Goal: Information Seeking & Learning: Check status

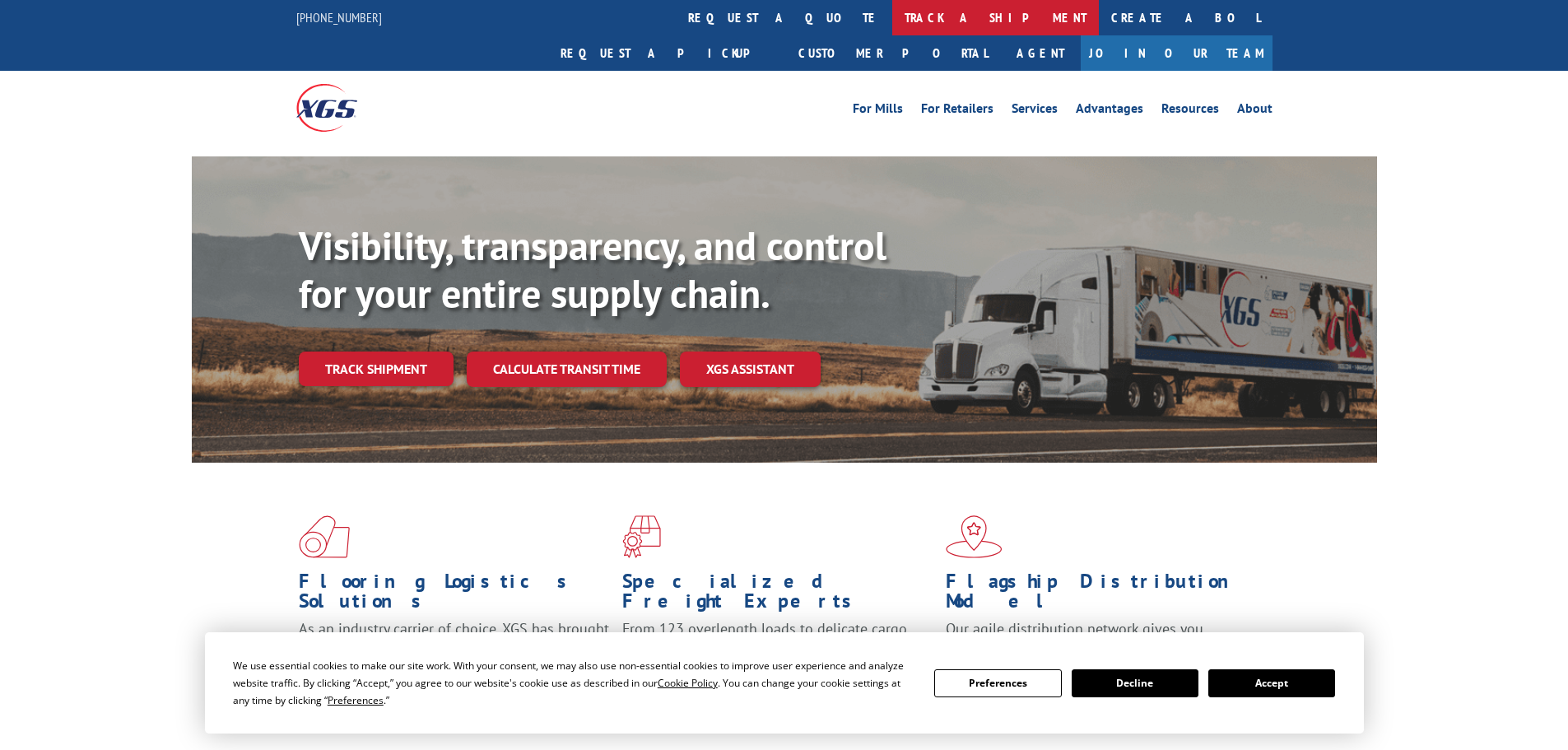
click at [893, 17] on link "track a shipment" at bounding box center [996, 18] width 206 height 35
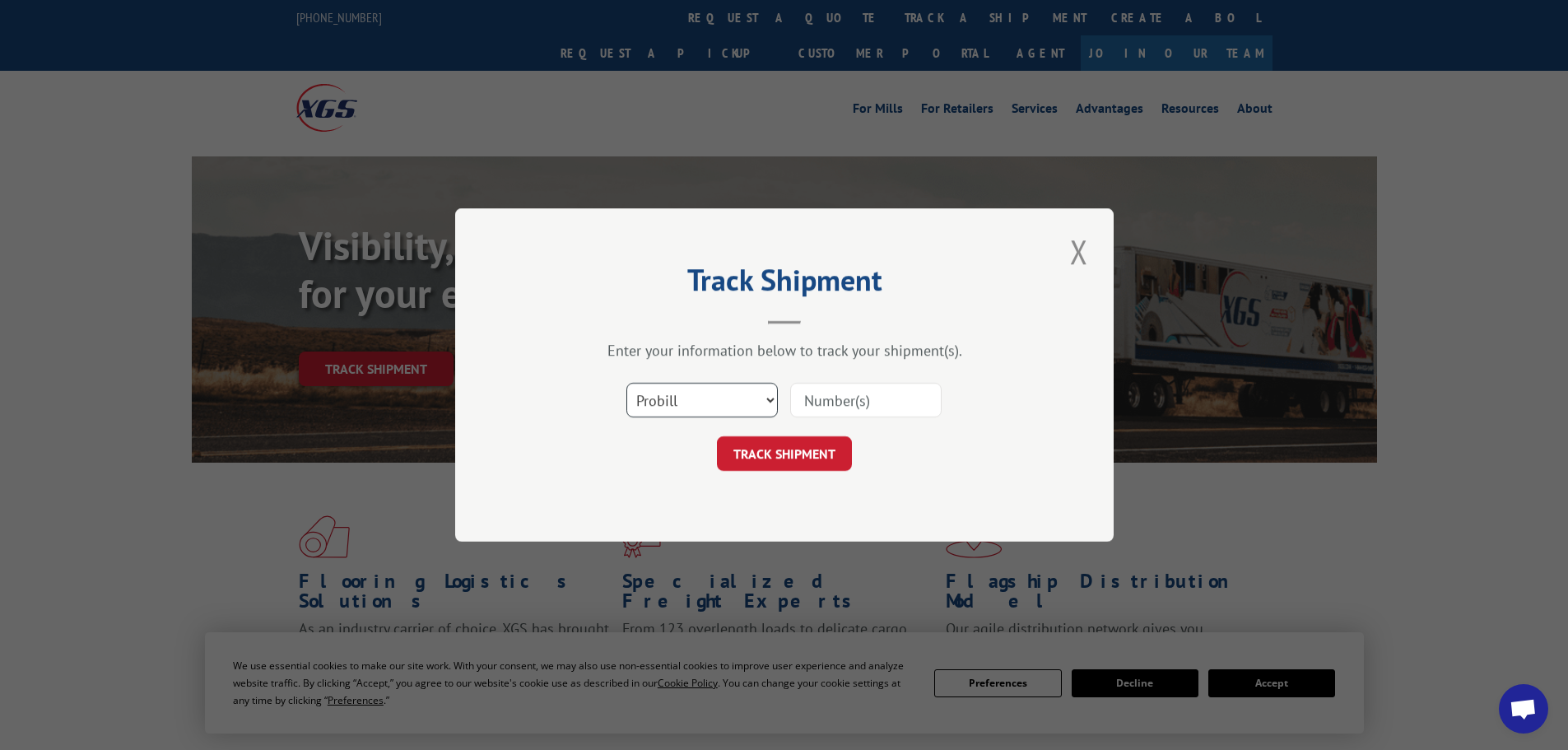
click at [702, 401] on select "Select category... Probill BOL PO" at bounding box center [701, 400] width 151 height 34
select select "po"
click at [626, 383] on select "Select category... Probill BOL PO" at bounding box center [701, 400] width 151 height 34
click at [826, 405] on input at bounding box center [866, 400] width 151 height 34
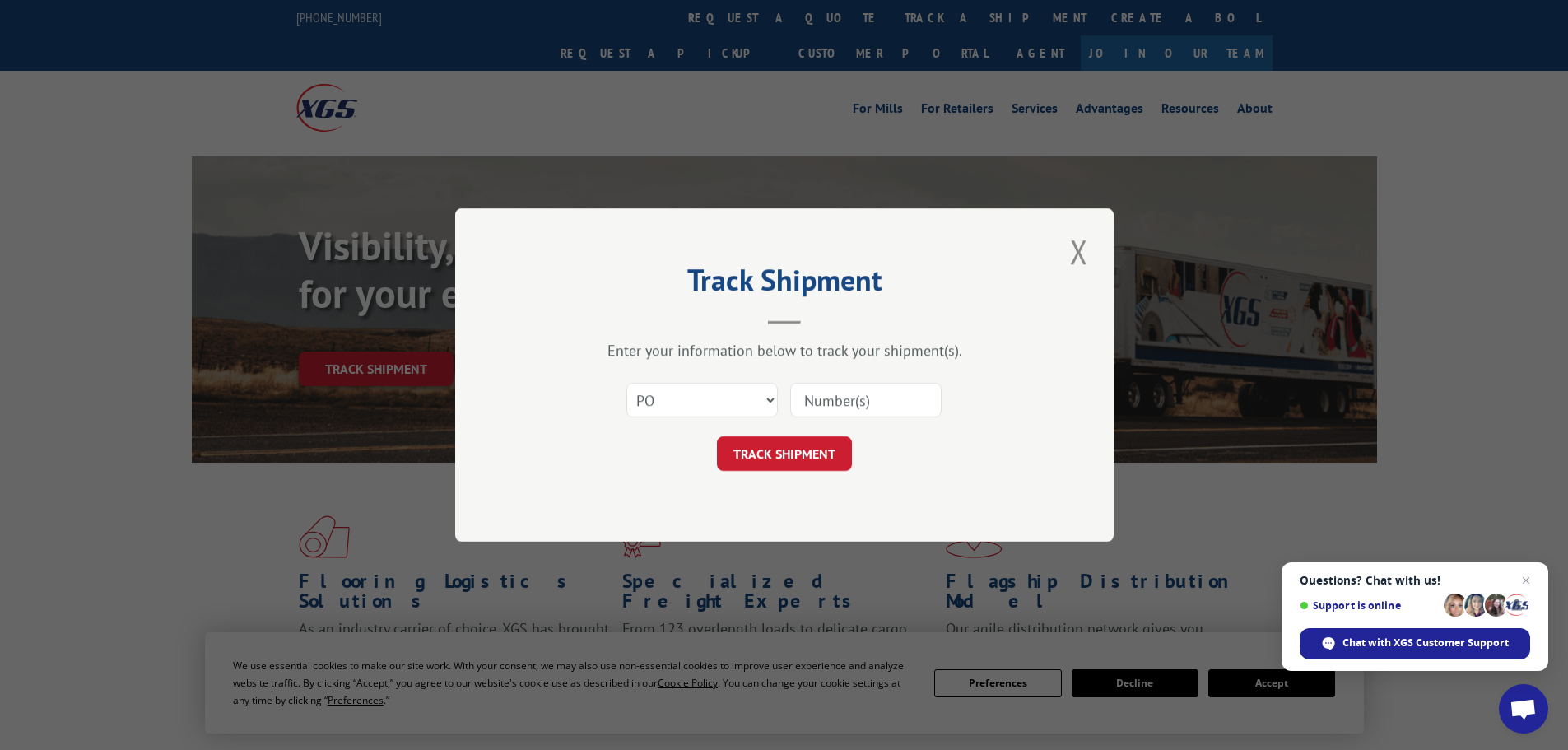
paste input "56531279"
type input "56531279"
click at [799, 471] on button "TRACK SHIPMENT" at bounding box center [784, 454] width 135 height 34
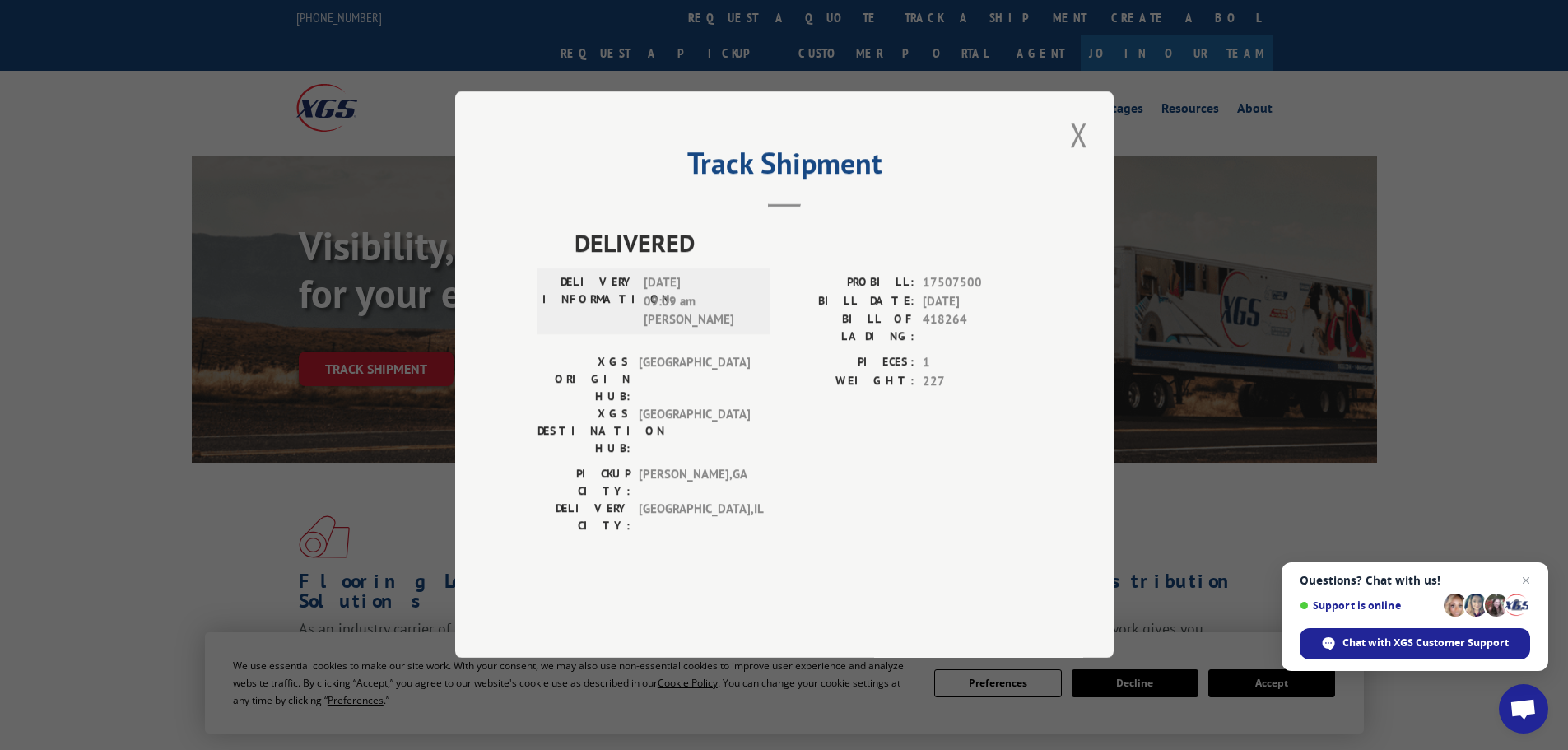
click at [1064, 174] on div "Track Shipment DELIVERED DELIVERY INFORMATION: [DATE] 09:09 am [PERSON_NAME]: 1…" at bounding box center [784, 375] width 659 height 567
click at [1073, 157] on button "Close modal" at bounding box center [1079, 135] width 28 height 46
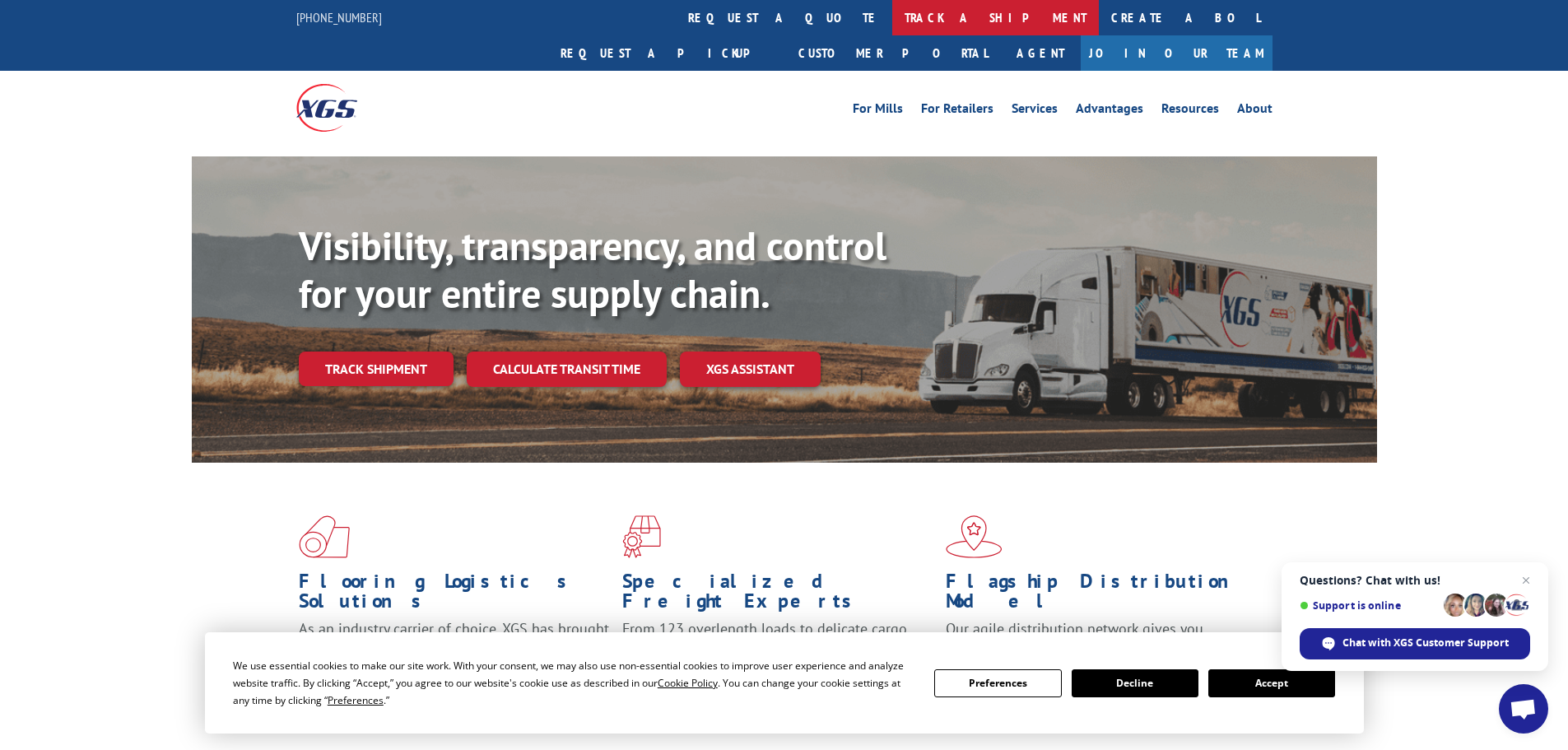
click at [893, 20] on link "track a shipment" at bounding box center [996, 18] width 206 height 35
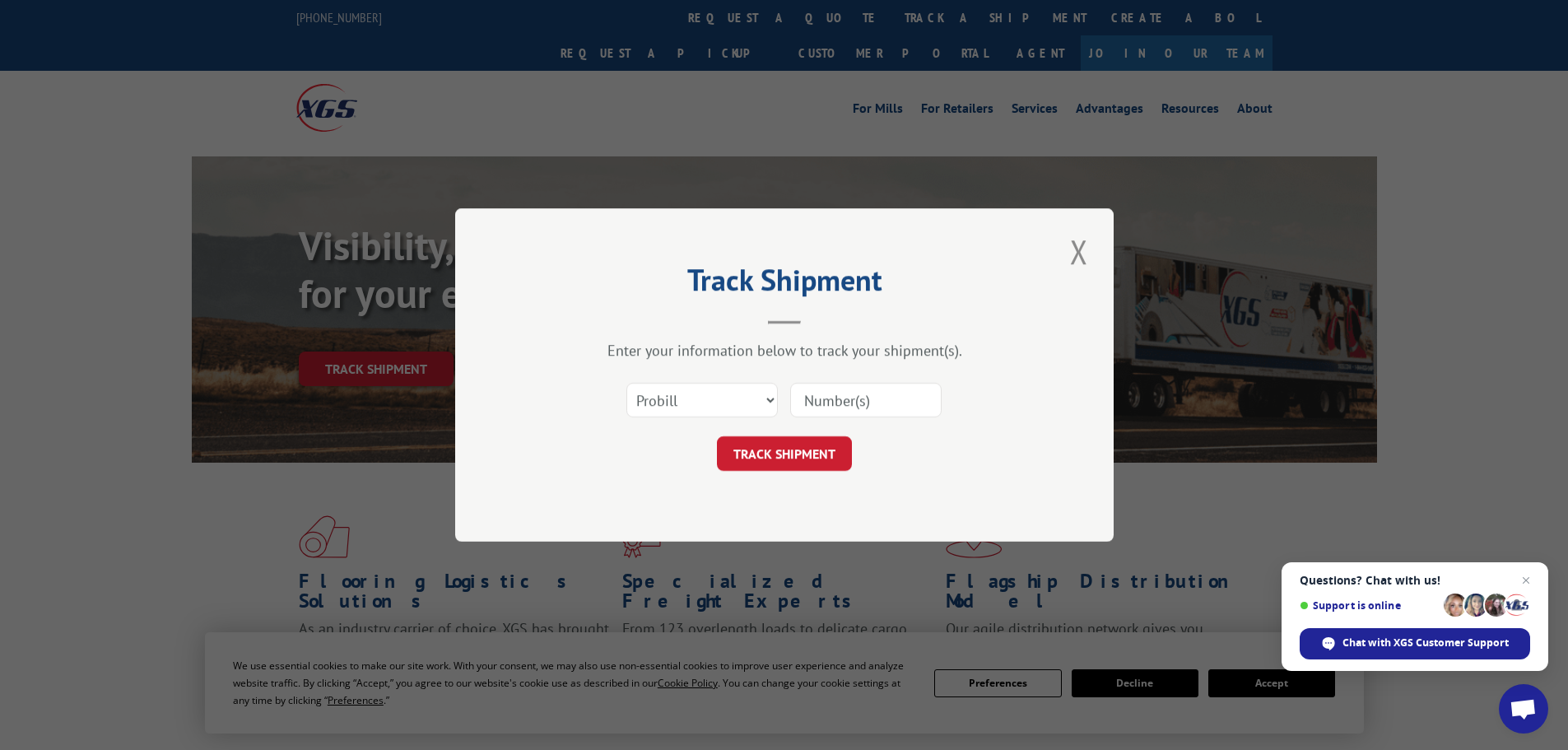
drag, startPoint x: 647, startPoint y: 472, endPoint x: 653, endPoint y: 409, distance: 63.3
click at [649, 472] on div "Track Shipment Enter your information below to track your shipment(s). Select c…" at bounding box center [784, 375] width 659 height 334
click at [653, 409] on select "Select category... Probill BOL PO" at bounding box center [701, 400] width 151 height 34
select select "po"
click at [626, 383] on select "Select category... Probill BOL PO" at bounding box center [701, 400] width 151 height 34
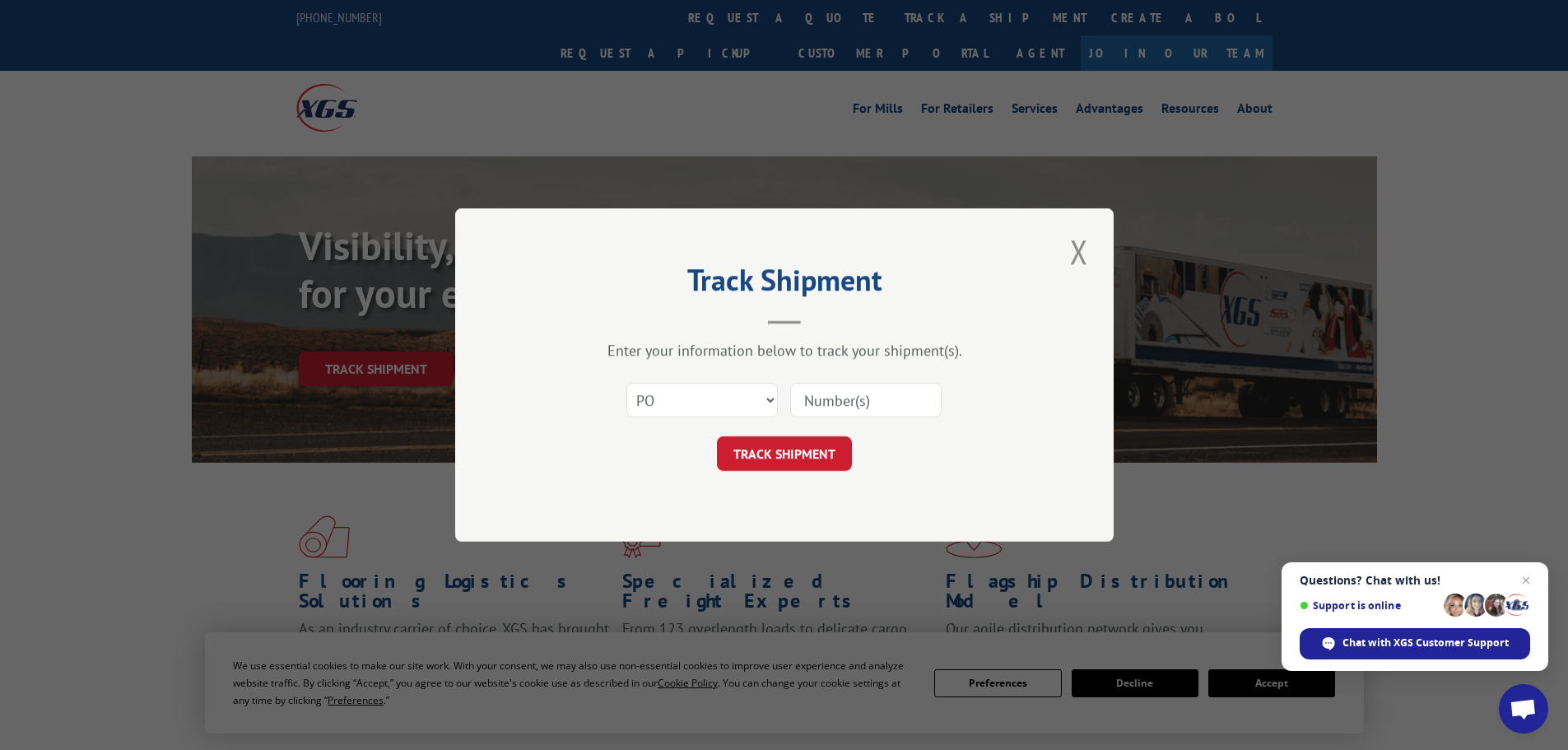
click at [889, 391] on input at bounding box center [866, 400] width 151 height 34
paste input "56530996"
type input "56530996"
click at [805, 467] on button "TRACK SHIPMENT" at bounding box center [784, 454] width 135 height 34
